Goal: Find specific page/section: Find specific page/section

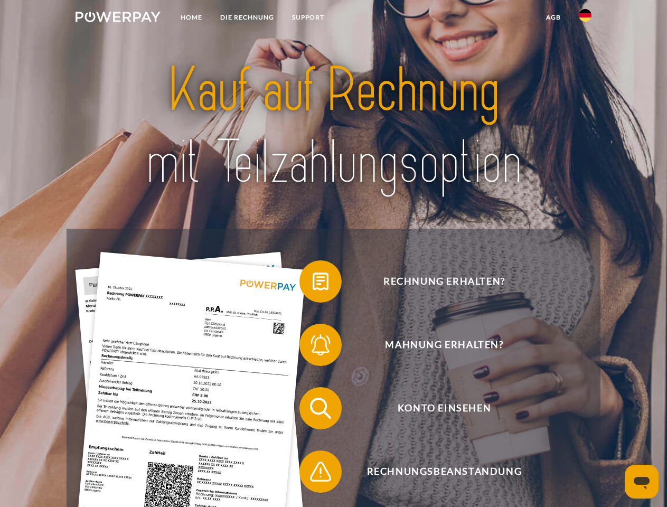
click at [118, 18] on img at bounding box center [118, 17] width 85 height 11
click at [585, 18] on img at bounding box center [585, 15] width 13 height 13
click at [553, 17] on link "agb" at bounding box center [553, 17] width 33 height 19
click at [313, 284] on span at bounding box center [304, 281] width 53 height 53
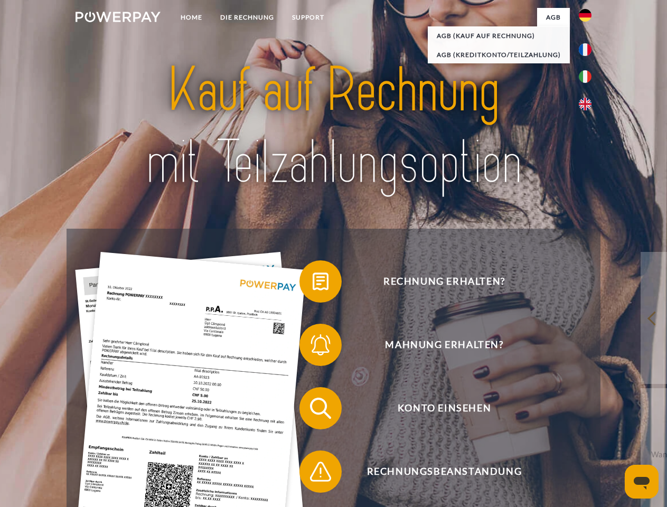
click at [313, 347] on span at bounding box center [304, 345] width 53 height 53
